Goal: Information Seeking & Learning: Learn about a topic

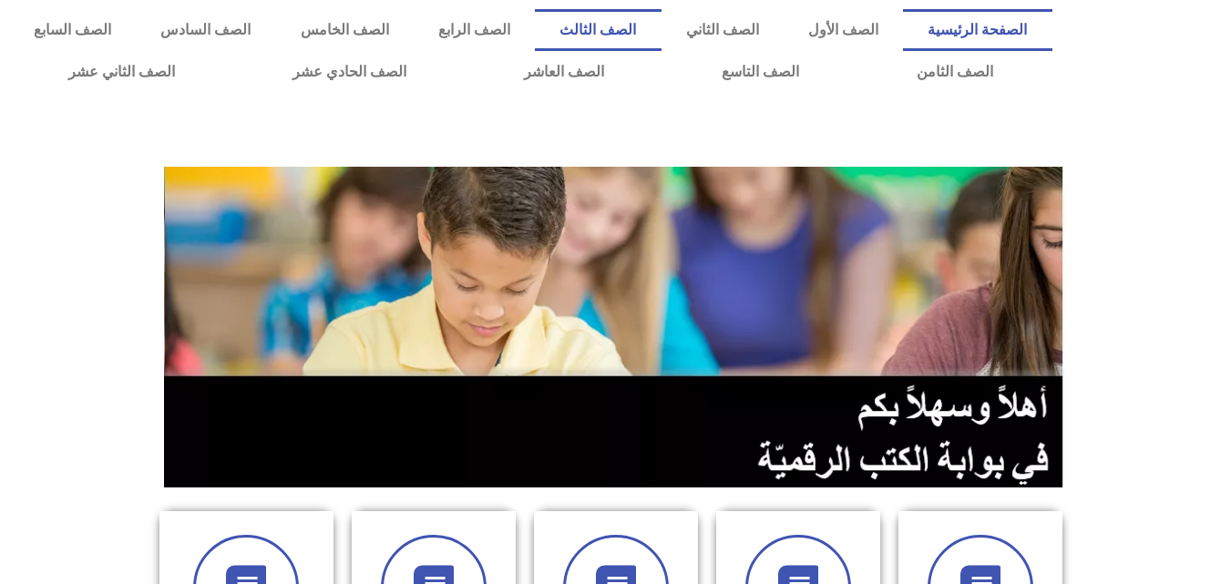
click at [661, 37] on link "الصف الثالث" at bounding box center [598, 30] width 126 height 42
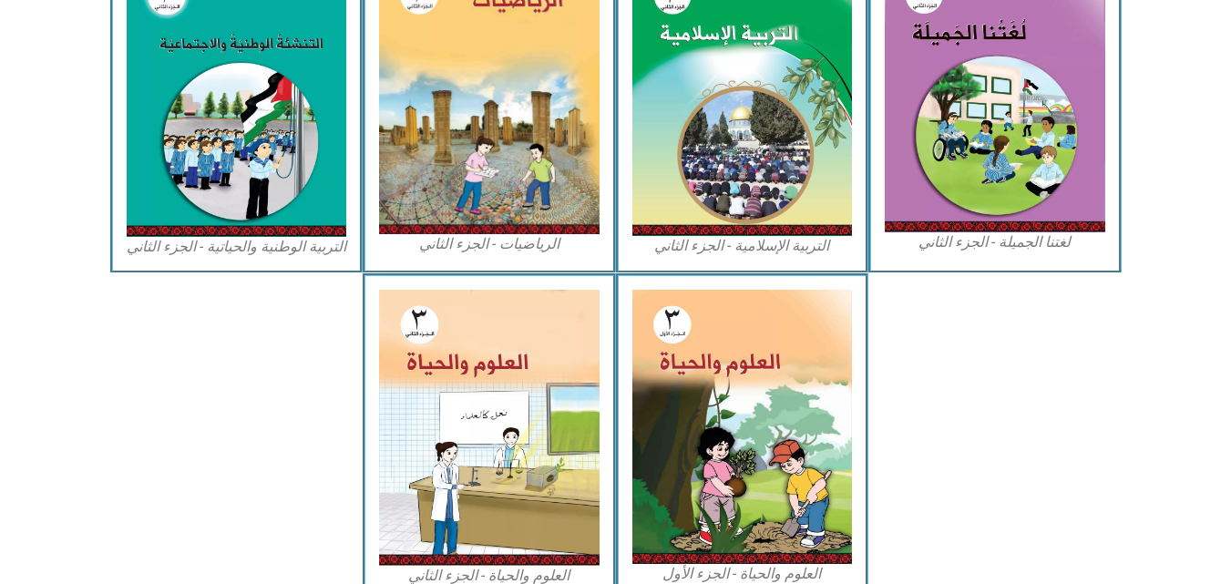
scroll to position [971, 0]
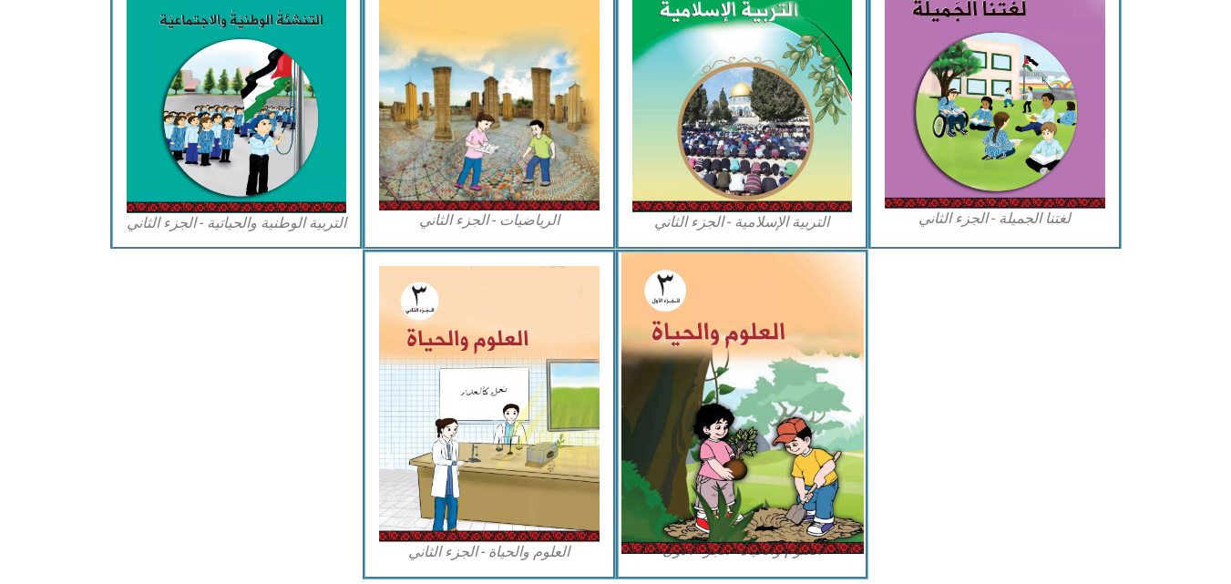
click at [744, 420] on img at bounding box center [742, 403] width 242 height 302
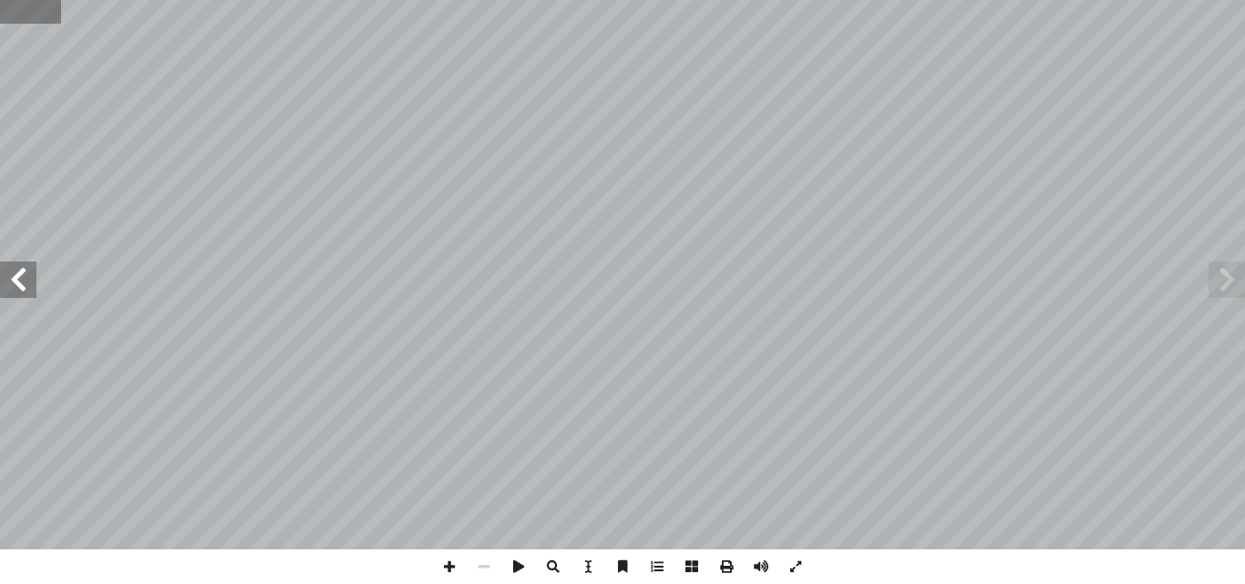
click at [15, 17] on input "text" at bounding box center [30, 12] width 61 height 24
type input "**"
click at [15, 17] on input "text" at bounding box center [43, 12] width 87 height 24
click at [19, 287] on span at bounding box center [18, 280] width 36 height 36
click at [24, 274] on span at bounding box center [18, 280] width 36 height 36
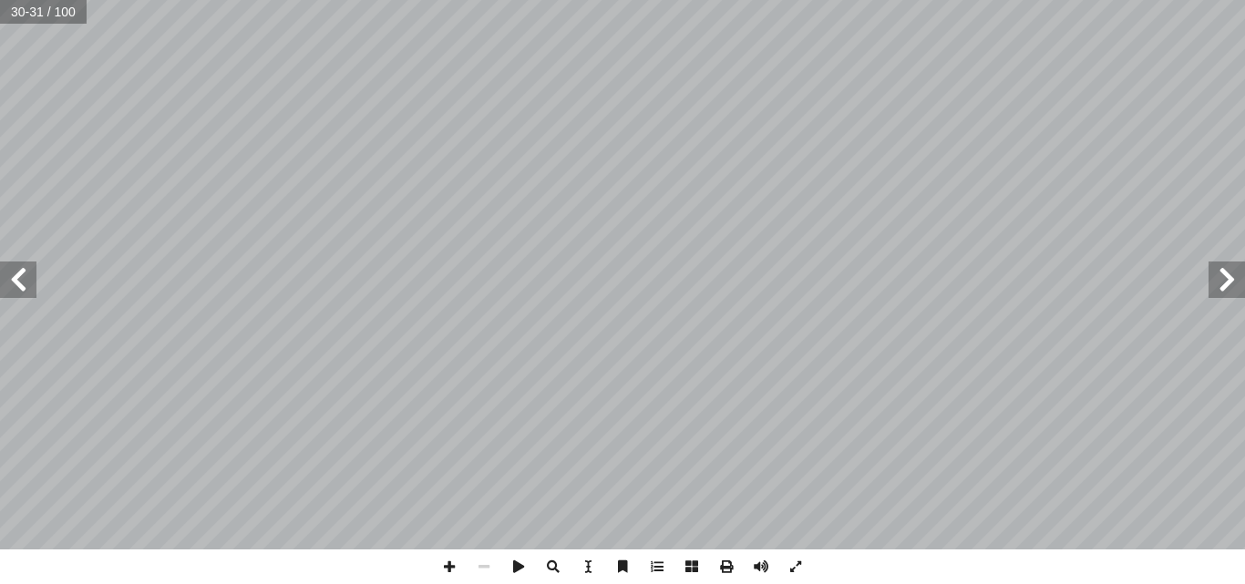
click at [24, 276] on span at bounding box center [18, 280] width 36 height 36
click at [449, 560] on span at bounding box center [449, 567] width 35 height 35
click at [439, 565] on span at bounding box center [449, 567] width 35 height 35
click at [494, 575] on span at bounding box center [484, 567] width 35 height 35
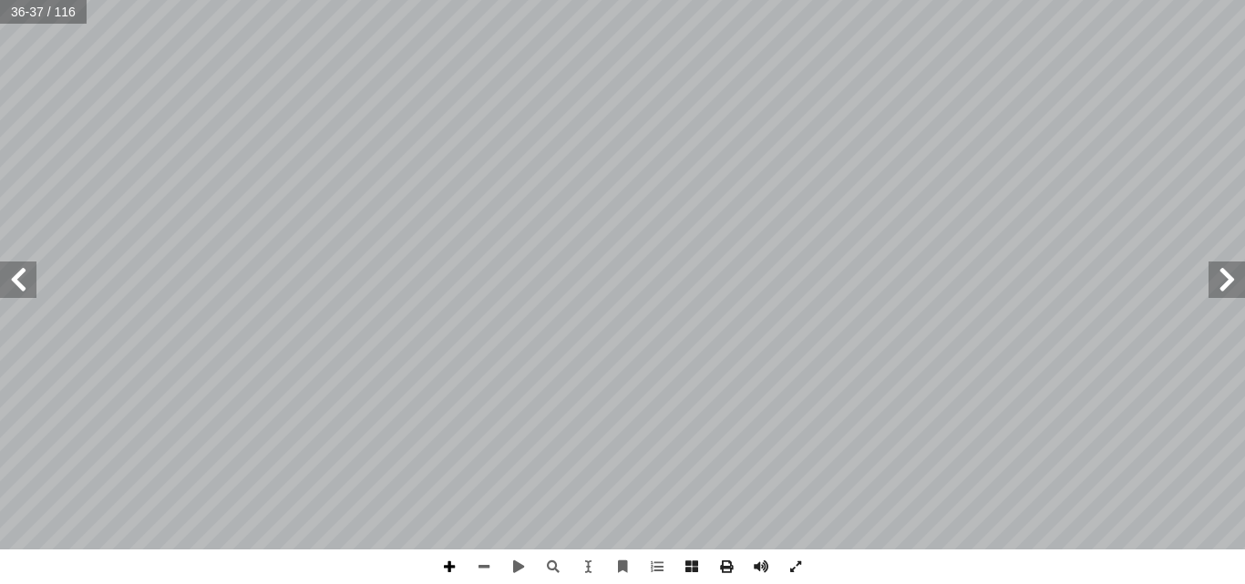
click at [458, 558] on span at bounding box center [449, 567] width 35 height 35
click at [737, 0] on html "الصفحة الرئيسية الصف الأول الصف الثاني الصف الثالث الصف الرابع الصف الخامس الصف…" at bounding box center [622, 83] width 1245 height 166
